Goal: Navigation & Orientation: Understand site structure

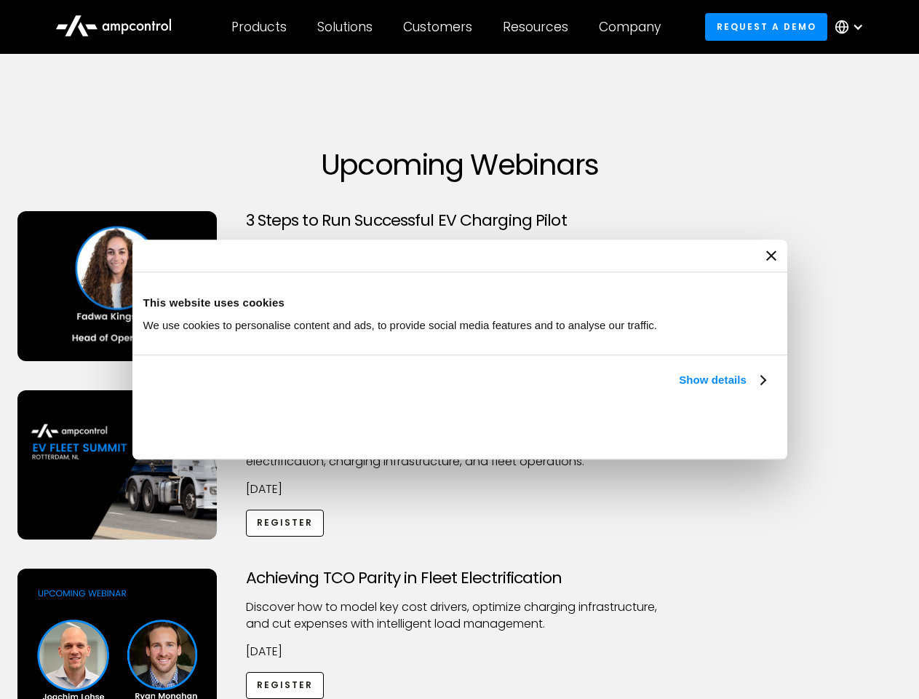
click at [679, 389] on link "Show details" at bounding box center [722, 379] width 86 height 17
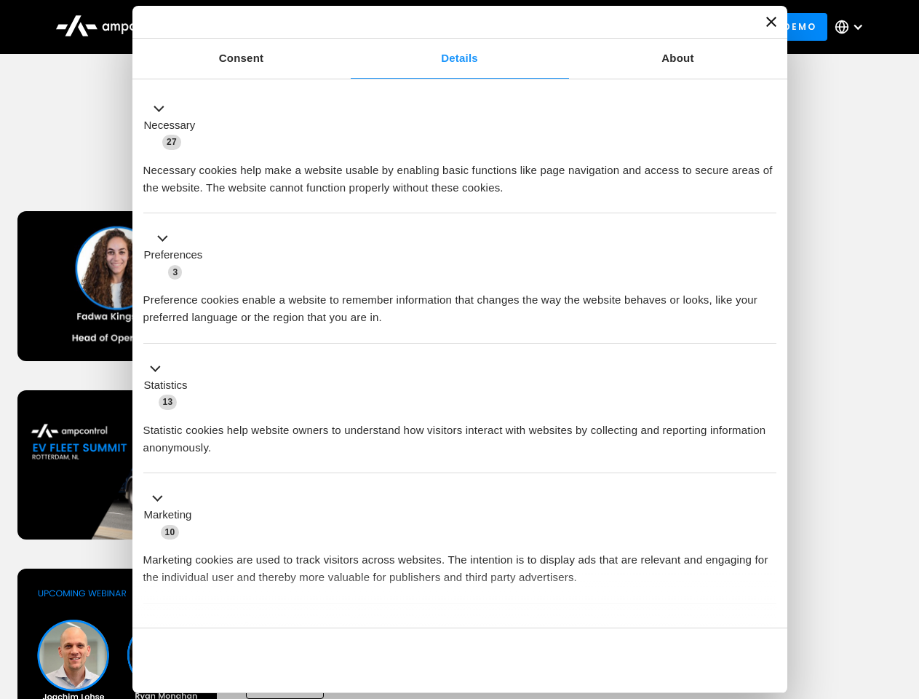
click at [767, 197] on div "Necessary cookies help make a website usable by enabling basic functions like p…" at bounding box center [459, 174] width 633 height 46
click at [903, 587] on div "Achieving TCO Parity in Fleet Electrification Discover how to model key cost dr…" at bounding box center [460, 683] width 914 height 229
click at [448, 27] on div "Customers" at bounding box center [437, 27] width 69 height 16
click at [258, 27] on div "Products" at bounding box center [258, 27] width 55 height 16
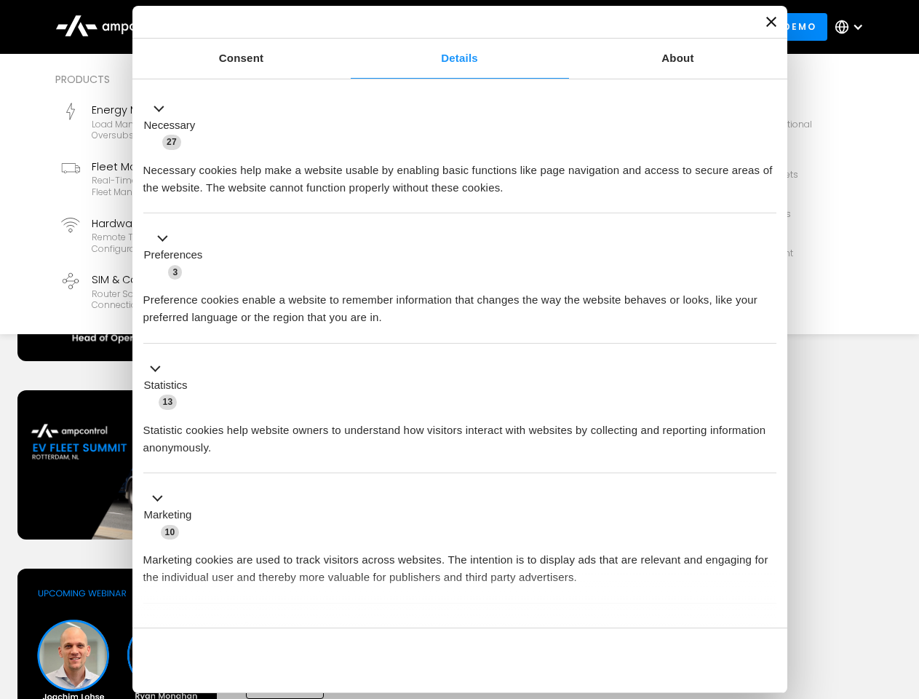
click at [346, 27] on div "Solutions" at bounding box center [344, 27] width 55 height 16
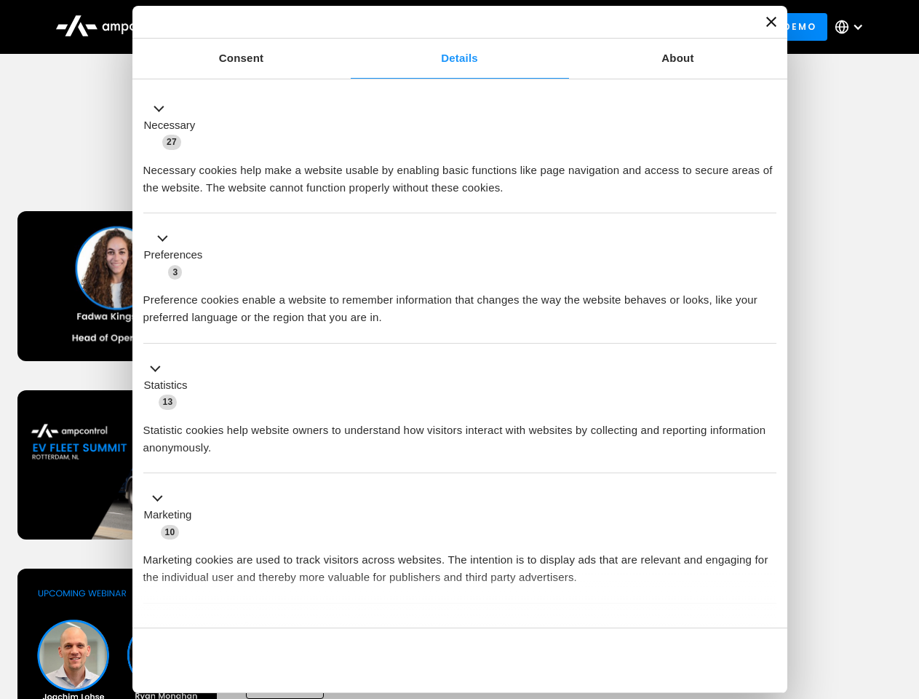
click at [440, 27] on div "Customers" at bounding box center [437, 27] width 69 height 16
click at [539, 27] on div "Resources" at bounding box center [536, 27] width 66 height 16
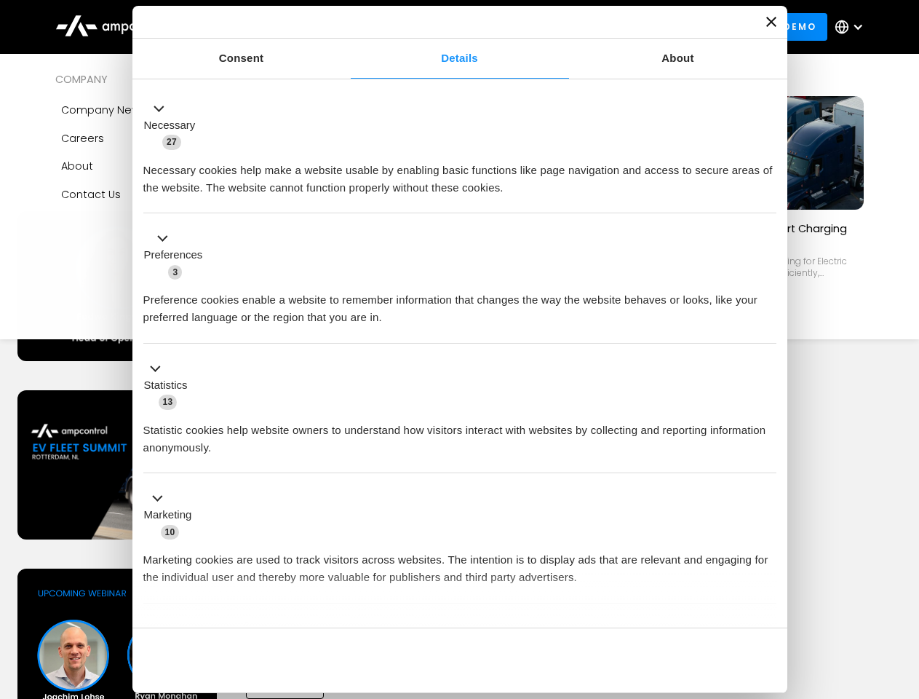
click at [635, 27] on div "Company" at bounding box center [630, 27] width 62 height 16
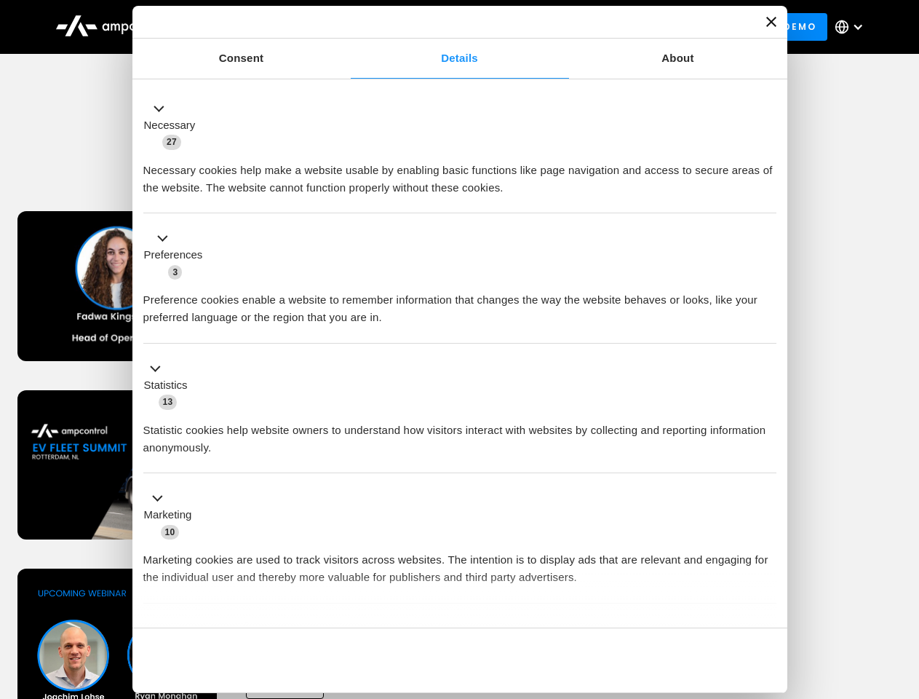
click at [853, 27] on div at bounding box center [858, 27] width 12 height 12
